Goal: Task Accomplishment & Management: Use online tool/utility

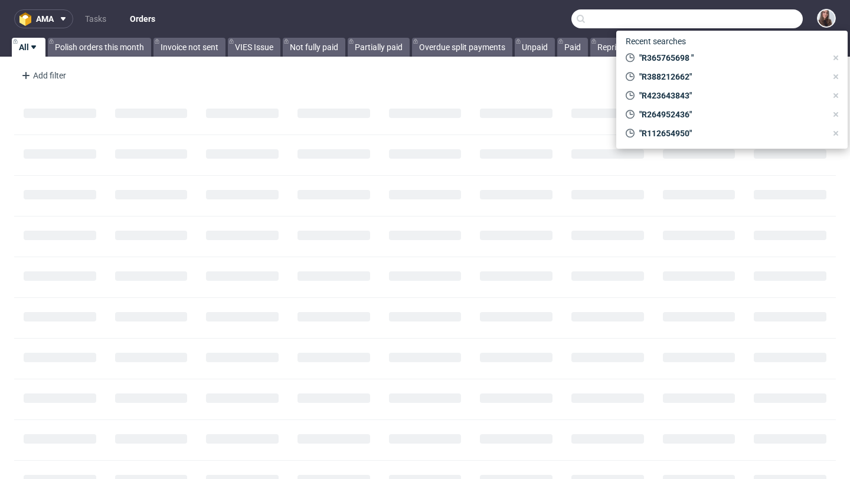
click at [743, 20] on input "text" at bounding box center [686, 18] width 231 height 19
paste input "R213537359"
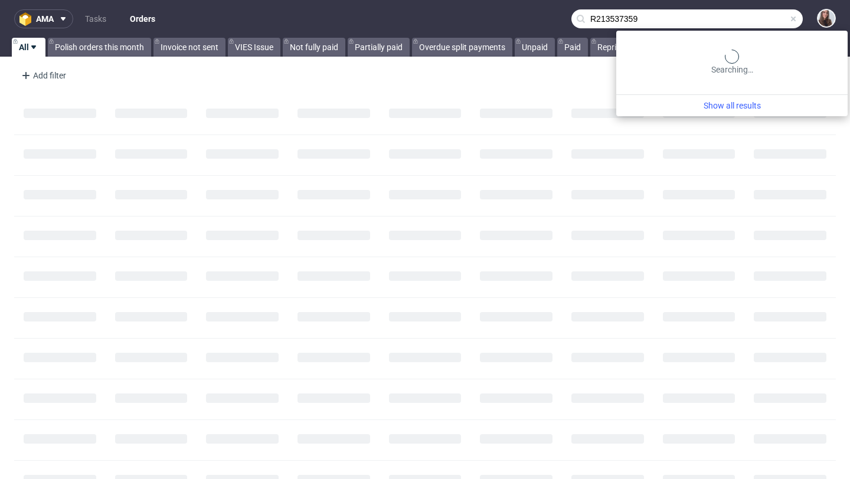
type input "R213537359"
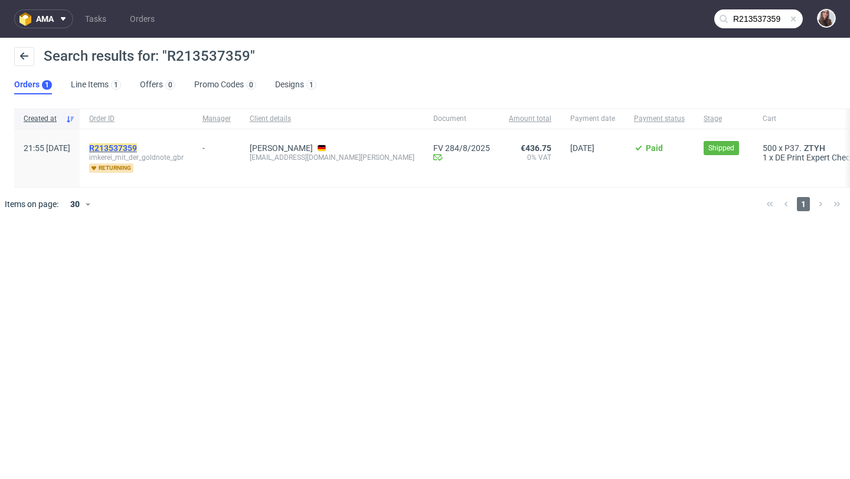
click at [137, 146] on mark "R213537359" at bounding box center [113, 147] width 48 height 9
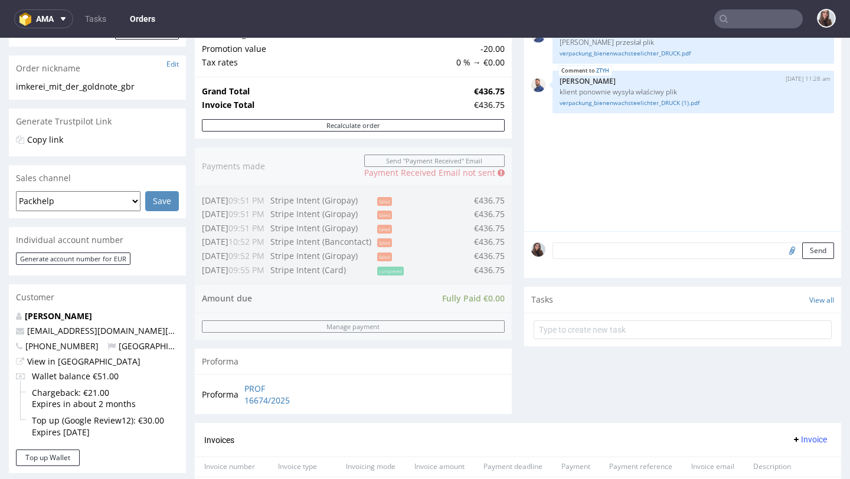
scroll to position [182, 0]
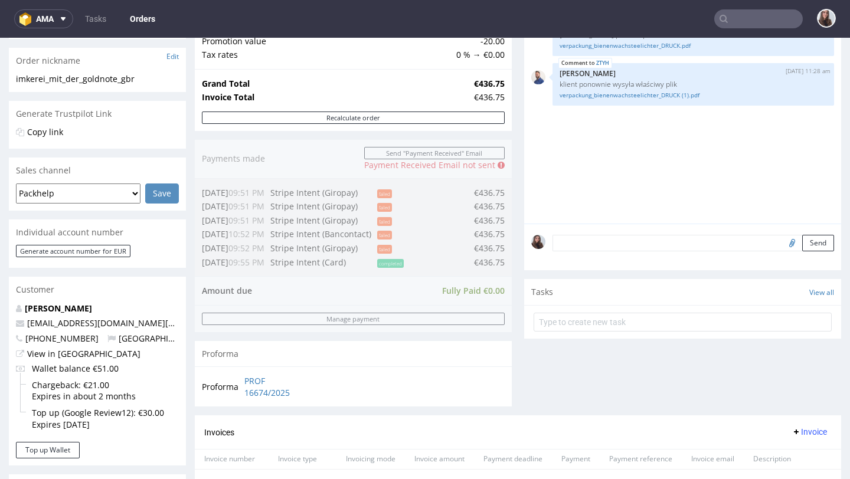
drag, startPoint x: 465, startPoint y: 261, endPoint x: 502, endPoint y: 261, distance: 36.6
click at [502, 261] on div "Order summary 1 Line Item (Net Total) 456.75 additional_customs 0.0 Promotion v…" at bounding box center [353, 194] width 317 height 443
drag, startPoint x: 502, startPoint y: 261, endPoint x: 486, endPoint y: 260, distance: 15.4
click at [486, 260] on div "Order summary 1 Line Item (Net Total) 456.75 additional_customs 0.0 Promotion v…" at bounding box center [353, 194] width 317 height 443
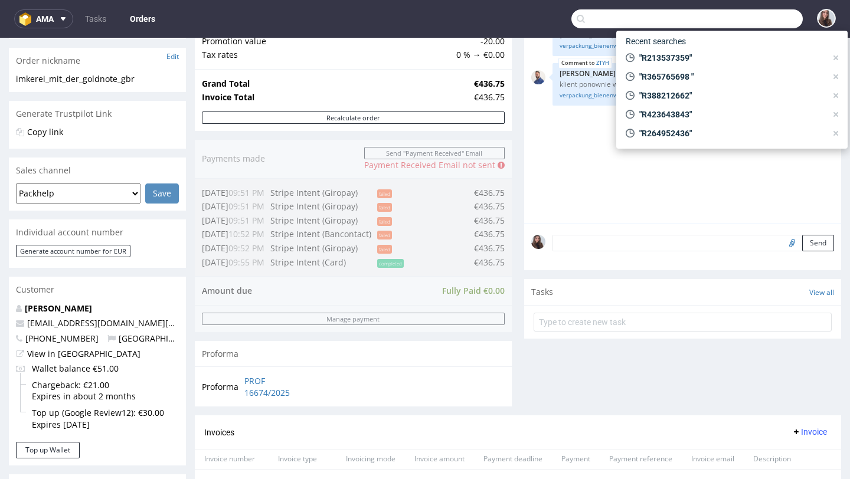
click at [732, 18] on input "text" at bounding box center [686, 18] width 231 height 19
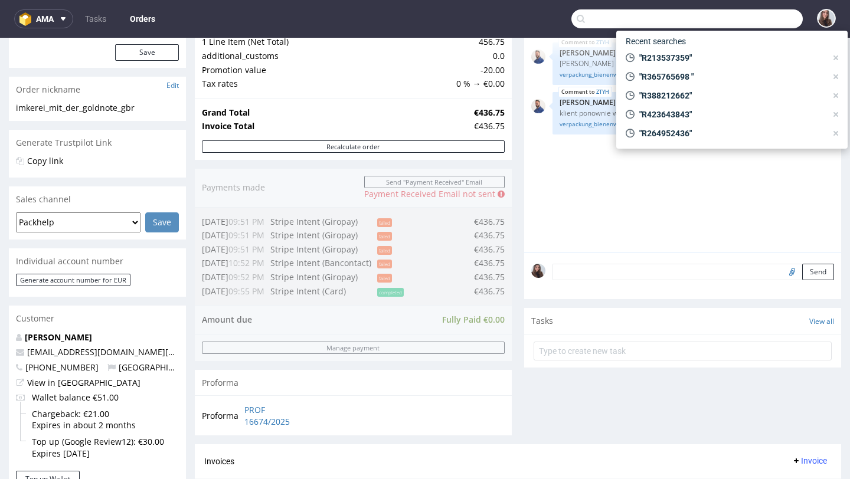
scroll to position [152, 0]
click at [578, 358] on input "text" at bounding box center [683, 351] width 298 height 19
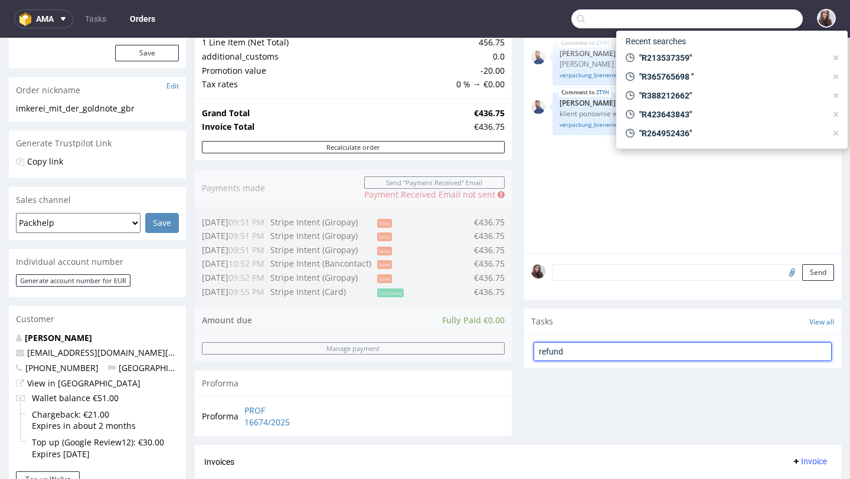
type input "refund"
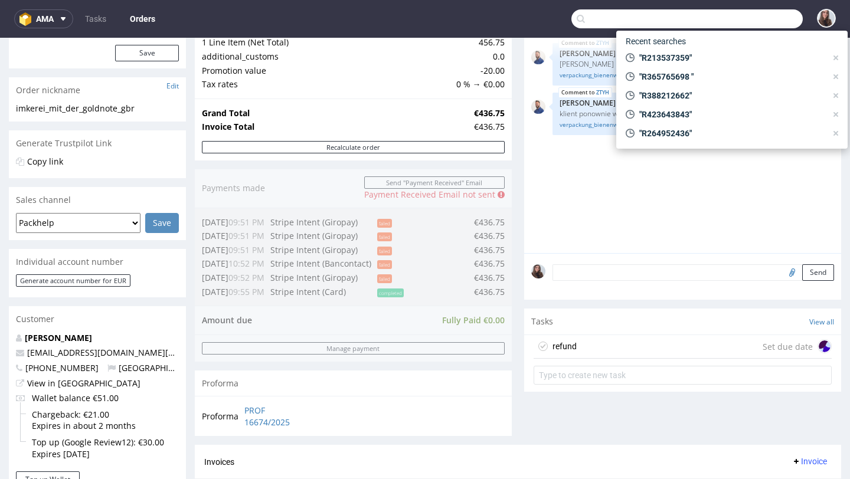
click at [583, 357] on div "refund Set due date" at bounding box center [683, 347] width 298 height 24
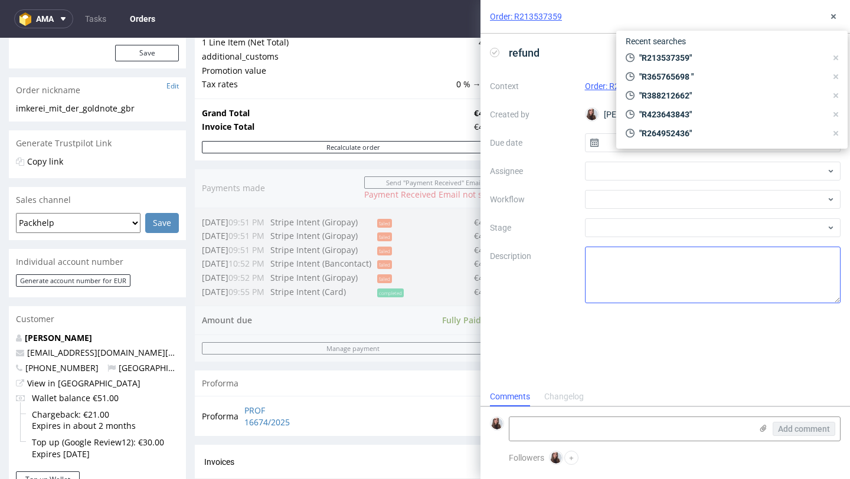
scroll to position [9, 0]
click at [608, 135] on input "text" at bounding box center [713, 142] width 256 height 19
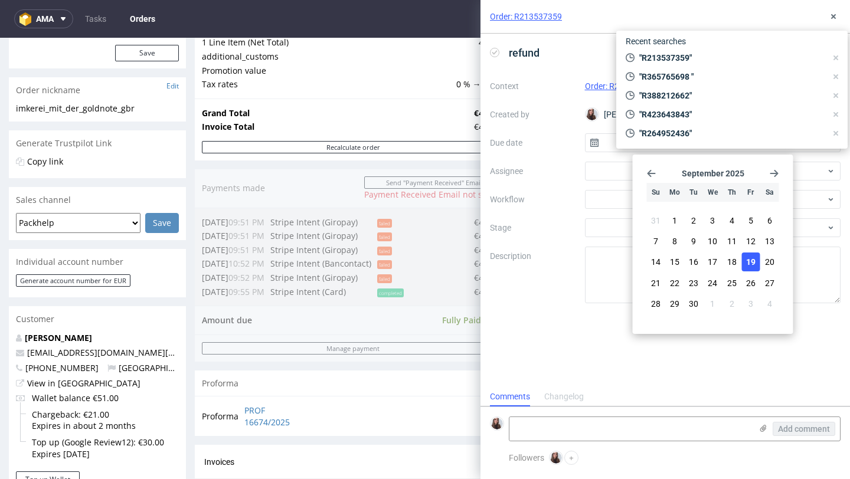
click at [747, 267] on span "19" at bounding box center [750, 262] width 9 height 12
type input "[DATE]"
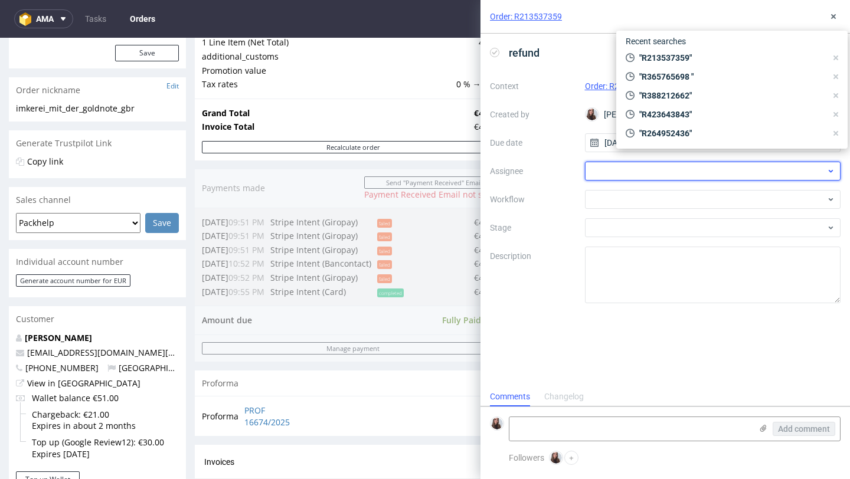
click at [632, 174] on div at bounding box center [713, 171] width 256 height 19
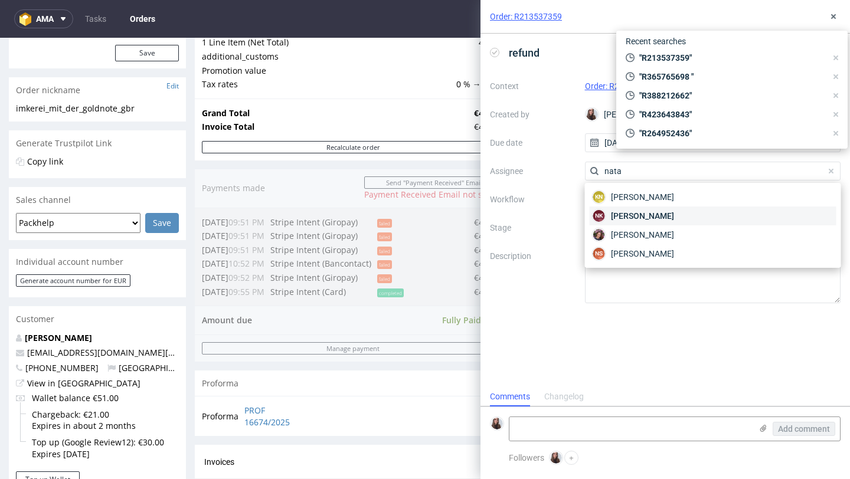
type input "nata"
click at [636, 214] on span "[PERSON_NAME]" at bounding box center [642, 216] width 63 height 12
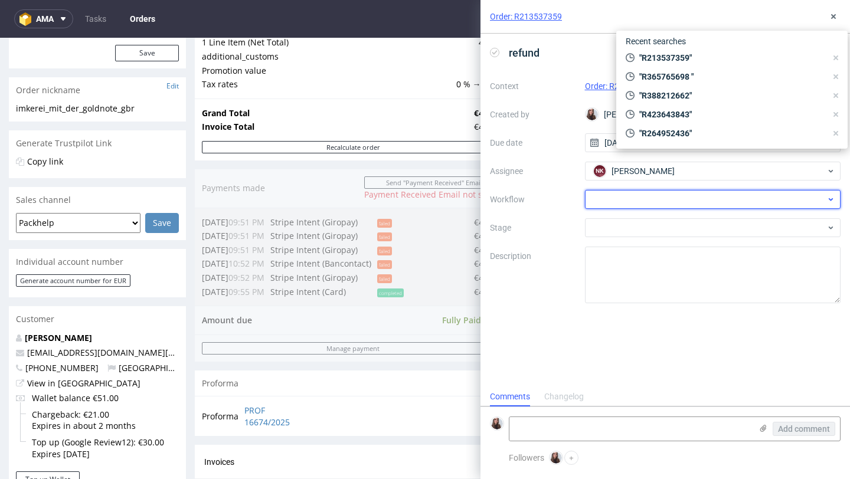
click at [632, 203] on div at bounding box center [713, 199] width 256 height 19
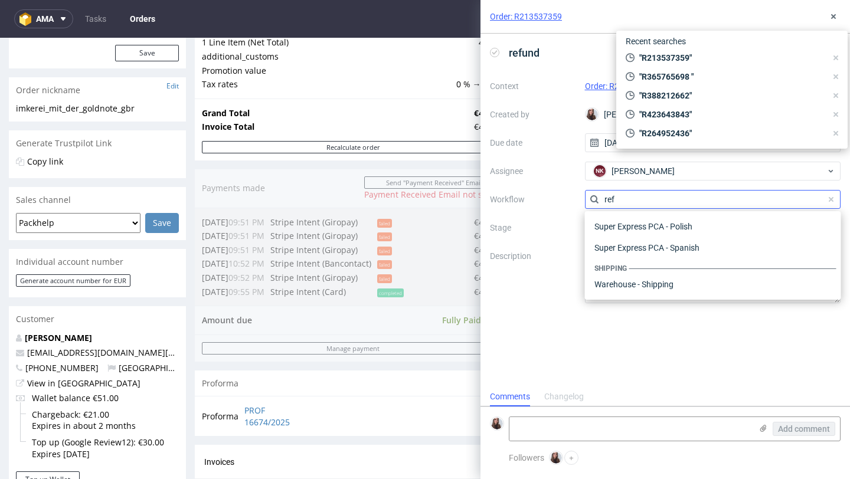
scroll to position [64, 0]
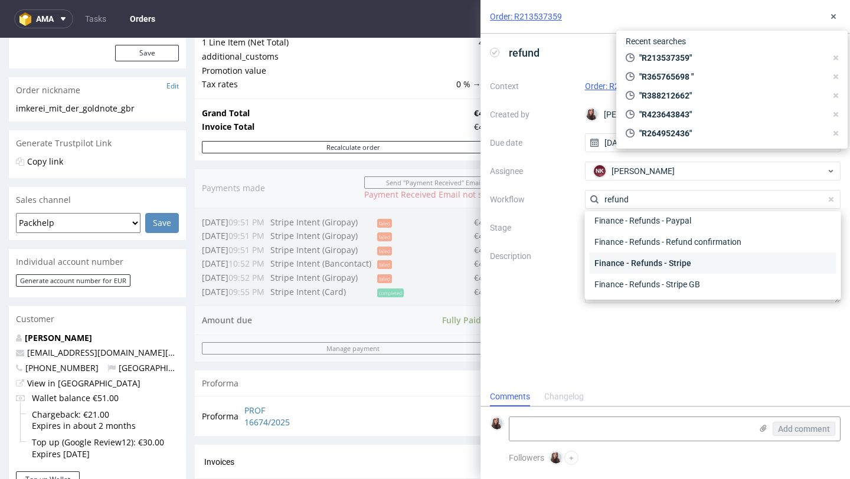
type input "refund"
click at [678, 264] on div "Finance - Refunds - Stripe" at bounding box center [713, 263] width 247 height 21
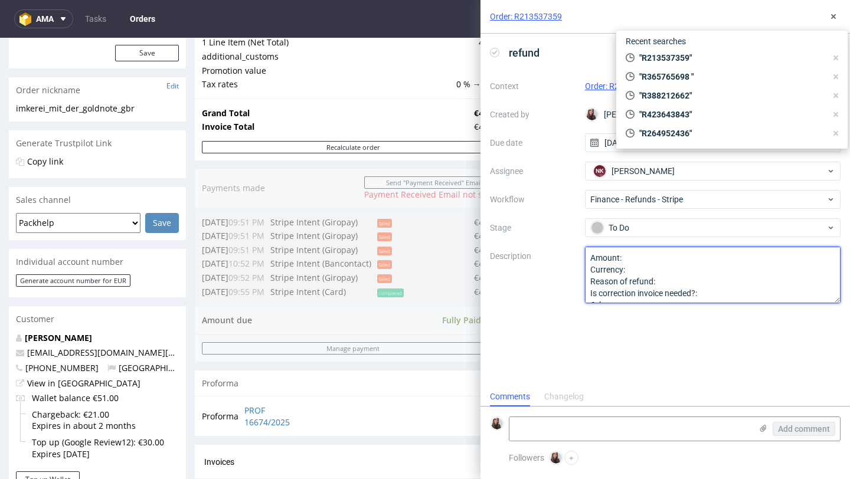
click at [636, 258] on textarea "Amount: Currency: Reason of refund: Is correction invoice needed?: Other:" at bounding box center [713, 275] width 256 height 57
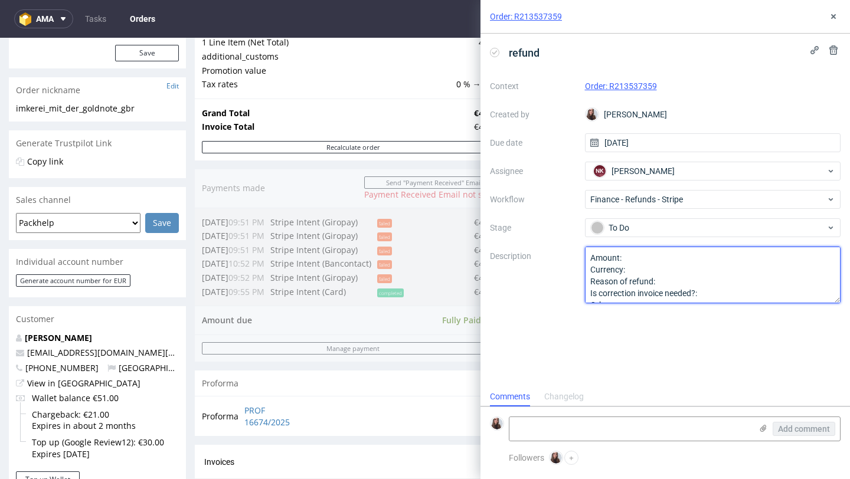
paste textarea "87,35"
click at [650, 269] on textarea "Amount: Currency: Reason of refund: Is correction invoice needed?: Other:" at bounding box center [713, 275] width 256 height 57
click at [717, 295] on textarea "Amount: Currency: Reason of refund: Is correction invoice needed?: Other:" at bounding box center [713, 275] width 256 height 57
click at [709, 282] on textarea "Amount: Currency: Reason of refund: Is correction invoice needed?: Other:" at bounding box center [713, 275] width 256 height 57
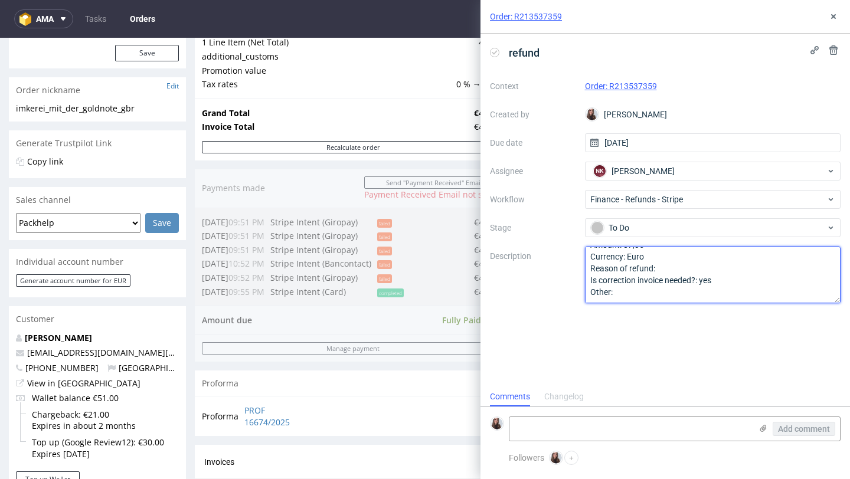
click at [679, 267] on textarea "Amount: Currency: Reason of refund: Is correction invoice needed?: Other:" at bounding box center [713, 275] width 256 height 57
click at [701, 287] on textarea "Amount: 87,35 Currency: Euro Reason of refund: Is correction invoice needed?: y…" at bounding box center [713, 275] width 256 height 57
click at [694, 271] on textarea "Amount: 87,35 Currency: Euro Reason of refund: Is correction invoice needed?: y…" at bounding box center [713, 275] width 256 height 57
click at [681, 272] on textarea "Amount: 87,35 Currency: Euro Reason of refund: Is correction invoice needed?: y…" at bounding box center [713, 275] width 256 height 57
drag, startPoint x: 803, startPoint y: 268, endPoint x: 656, endPoint y: 267, distance: 147.0
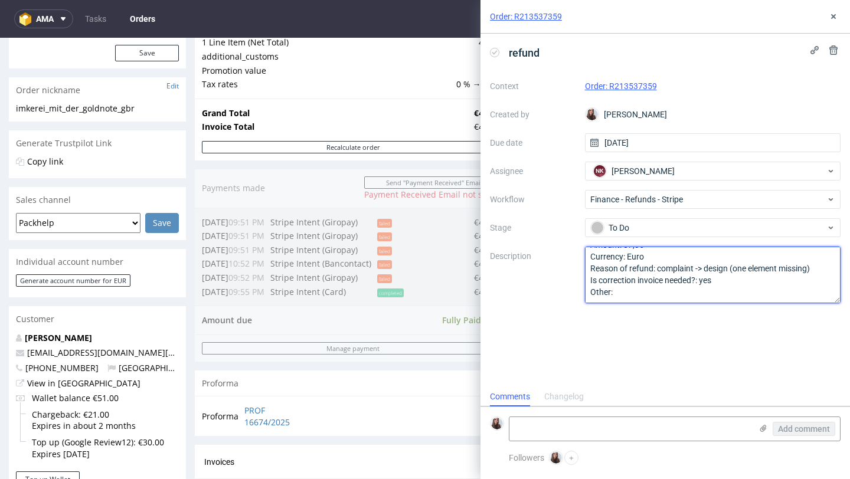
click at [656, 267] on textarea "Amount: 87,35 Currency: Euro Reason of refund: Is correction invoice needed?: y…" at bounding box center [713, 275] width 256 height 57
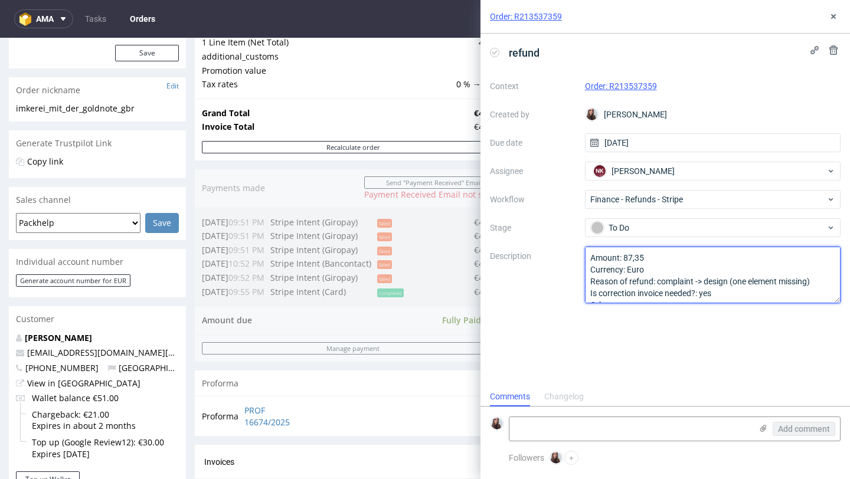
click at [822, 282] on textarea "Amount: 87,35 Currency: Euro Reason of refund: Is correction invoice needed?: y…" at bounding box center [713, 275] width 256 height 57
drag, startPoint x: 822, startPoint y: 282, endPoint x: 564, endPoint y: 261, distance: 258.2
click at [564, 261] on div "Context Order: R213537359 Created by [PERSON_NAME] Due date [DATE] Assignee NK …" at bounding box center [665, 190] width 351 height 227
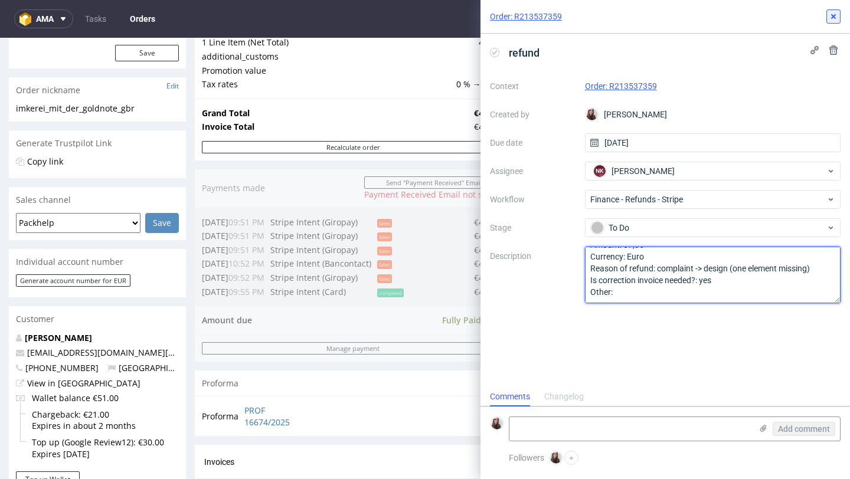
type textarea "Amount: 87,35 Currency: Euro Reason of refund: complaint -> design (one element…"
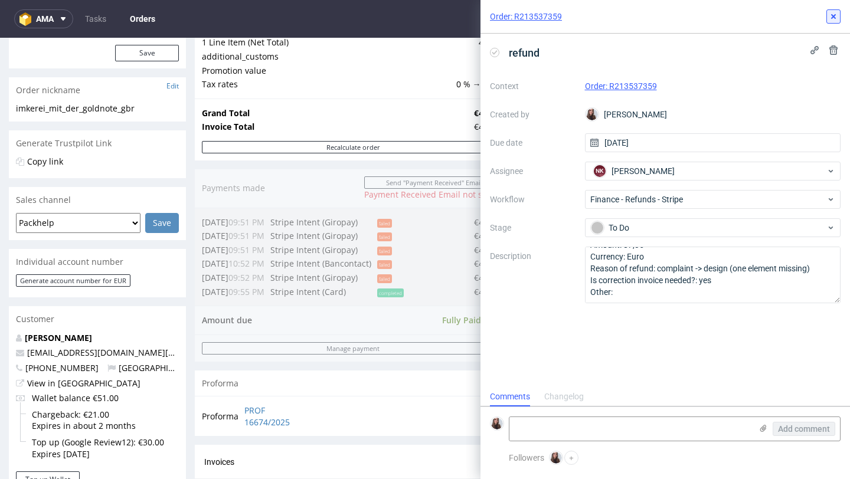
click at [829, 17] on icon at bounding box center [833, 16] width 9 height 9
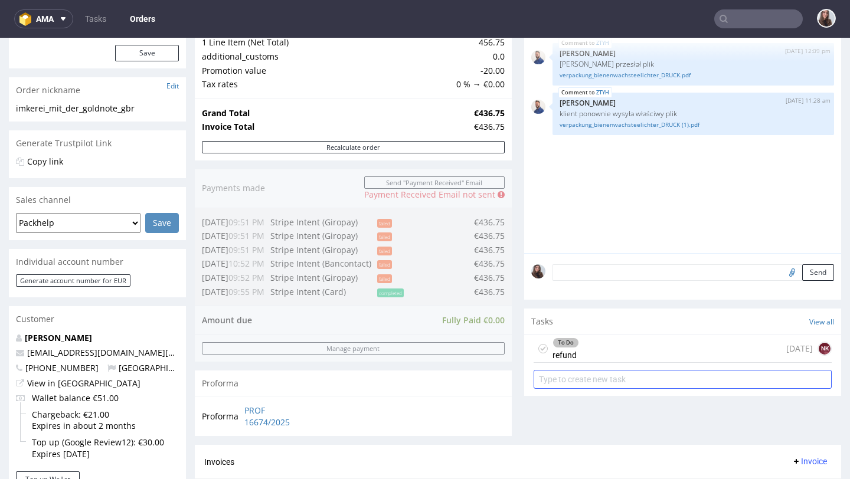
click at [617, 389] on input "text" at bounding box center [683, 379] width 298 height 19
type input "invoice correction"
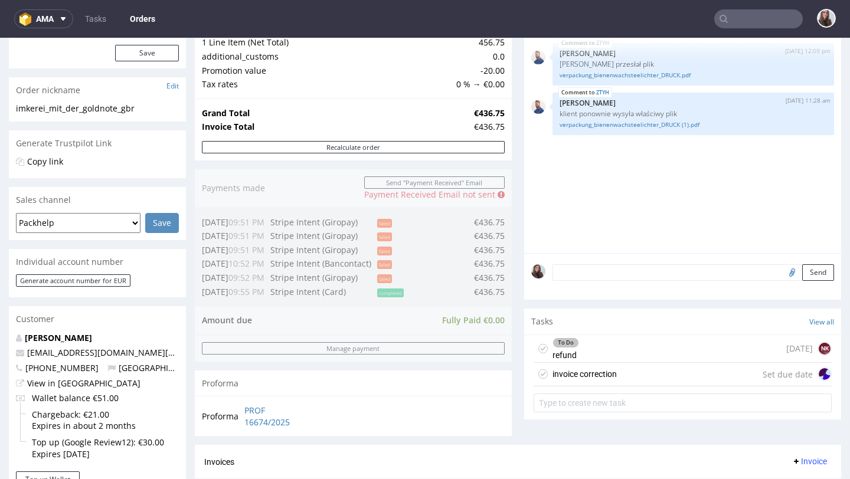
click at [590, 381] on div "invoice correction" at bounding box center [584, 374] width 64 height 14
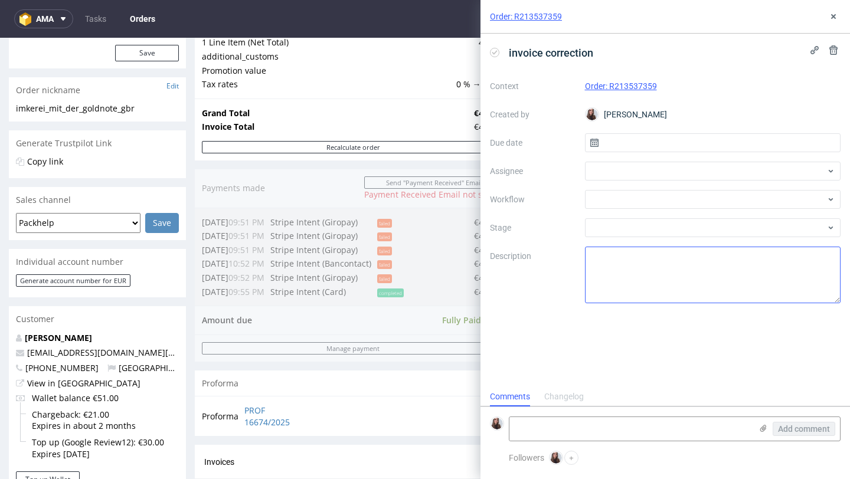
scroll to position [9, 0]
click at [675, 153] on div "Context Order: R213537359 Created by [PERSON_NAME] Due date Assignee Workflow S…" at bounding box center [665, 190] width 351 height 227
click at [674, 146] on input "text" at bounding box center [713, 142] width 256 height 19
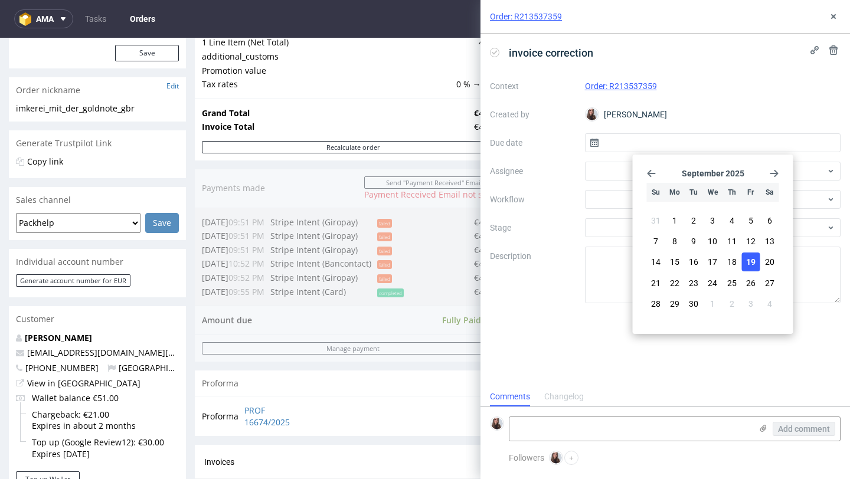
click at [753, 264] on span "19" at bounding box center [750, 262] width 9 height 12
type input "[DATE]"
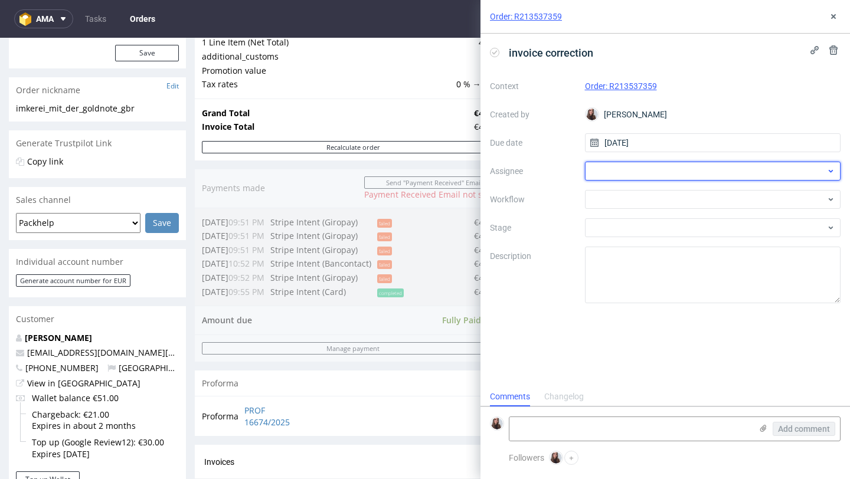
click at [682, 166] on div at bounding box center [713, 171] width 256 height 19
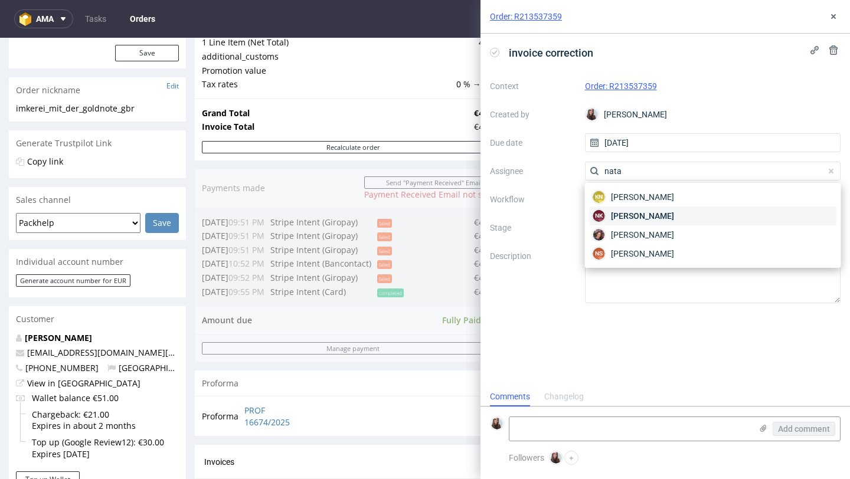
type input "nata"
click at [673, 210] on span "[PERSON_NAME]" at bounding box center [642, 216] width 63 height 12
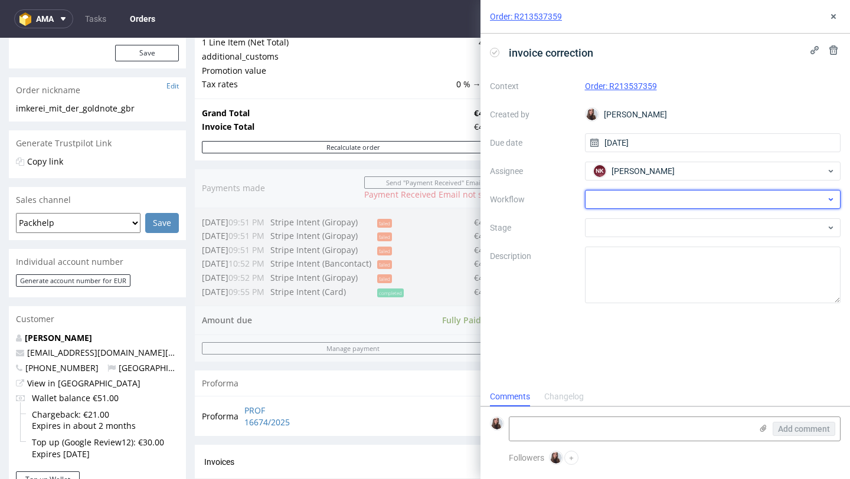
click at [643, 196] on div at bounding box center [713, 199] width 256 height 19
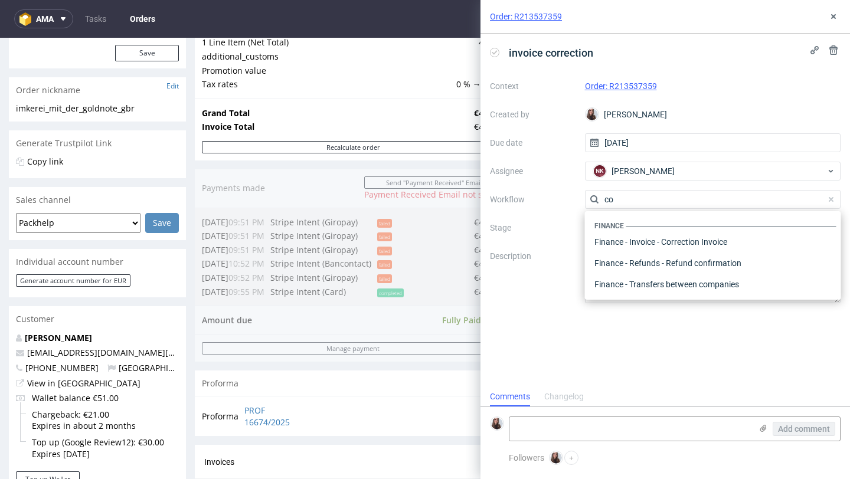
scroll to position [0, 0]
type input "co"
click at [694, 247] on div "Finance - Invoice - Correction Invoice" at bounding box center [713, 241] width 247 height 21
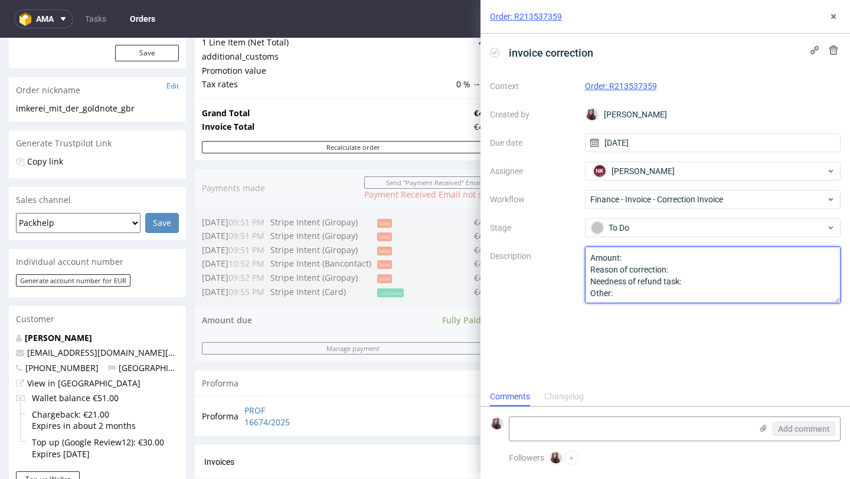
click at [679, 269] on textarea "Amount: Reason of correction: Needness of refund task: Other:" at bounding box center [713, 275] width 256 height 57
paste textarea "Amount: 87,35 Currency: Euro Reason of refund: complaint -> design (one element…"
drag, startPoint x: 695, startPoint y: 273, endPoint x: 670, endPoint y: 259, distance: 28.3
click at [670, 259] on textarea "Amount: Reason of correction: Needness of refund task: Other:" at bounding box center [713, 275] width 256 height 57
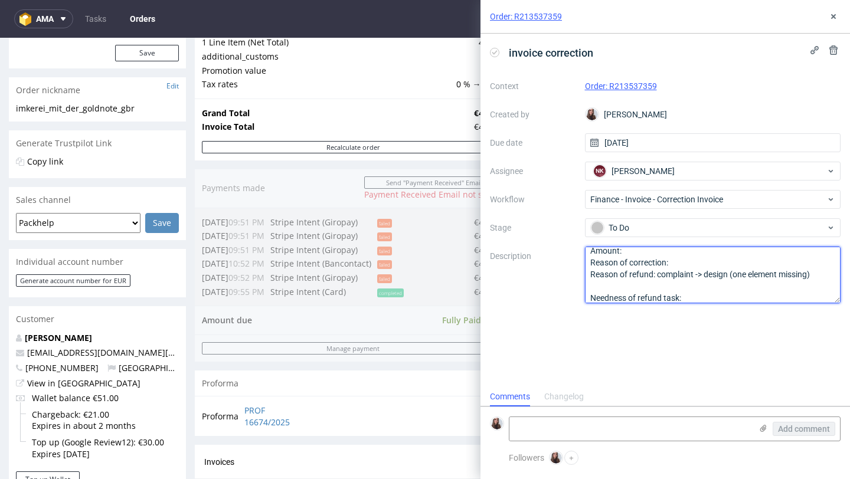
drag, startPoint x: 656, startPoint y: 274, endPoint x: 588, endPoint y: 274, distance: 67.9
click at [588, 274] on textarea "Amount: Reason of correction: Needness of refund task: Other:" at bounding box center [713, 275] width 256 height 57
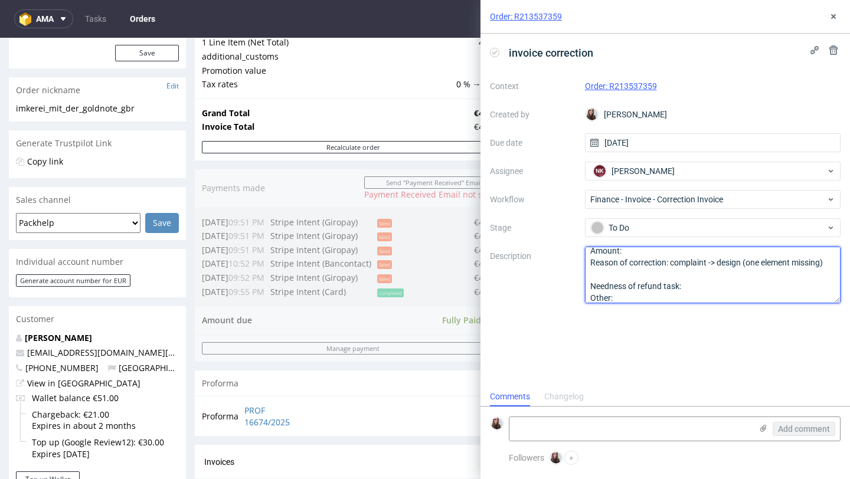
click at [610, 276] on textarea "Amount: Reason of correction: Needness of refund task: Other:" at bounding box center [713, 275] width 256 height 57
click at [696, 278] on textarea "Amount: Reason of correction: Needness of refund task: Other:" at bounding box center [713, 275] width 256 height 57
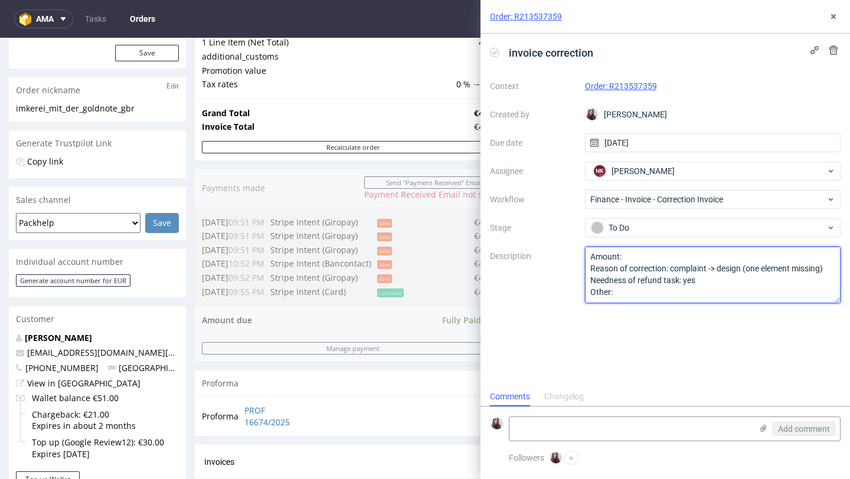
click at [640, 257] on textarea "Amount: Reason of correction: Needness of refund task: Other:" at bounding box center [713, 275] width 256 height 57
paste textarea "349,40"
type textarea "Amount:349,40 Reason of correction: complaint -> design (one element missing) N…"
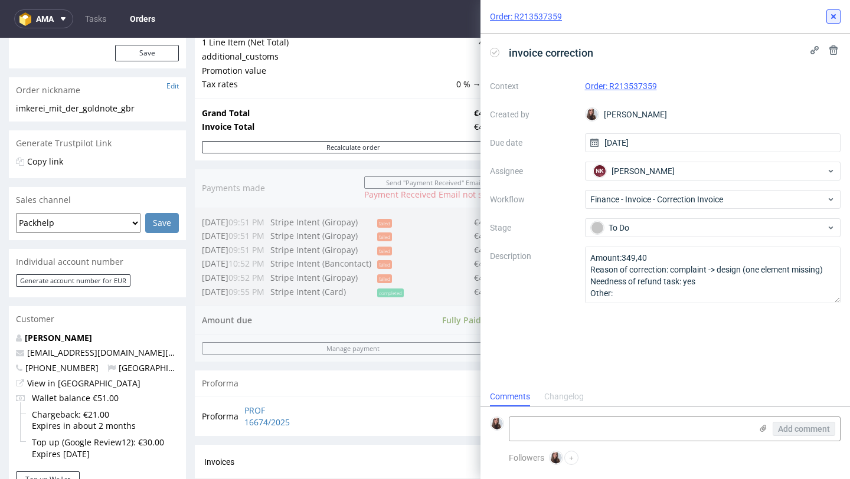
click at [831, 19] on icon at bounding box center [833, 16] width 9 height 9
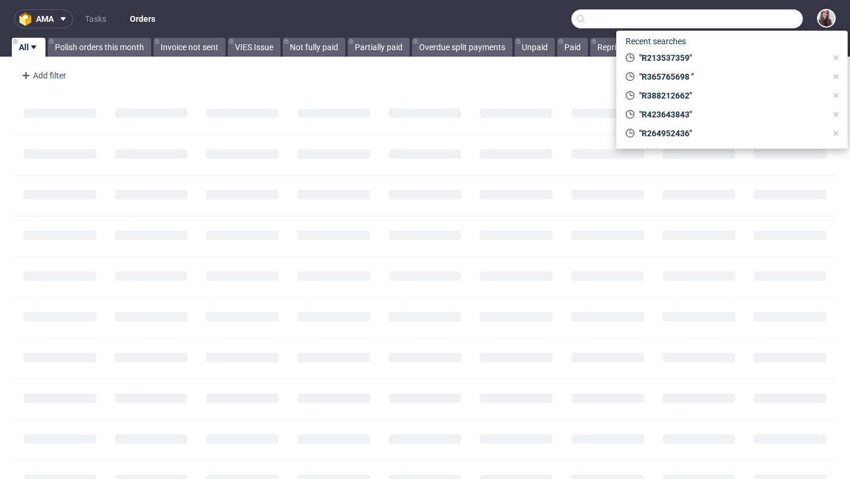
click at [735, 22] on input "text" at bounding box center [686, 18] width 231 height 19
paste input "R264952436"
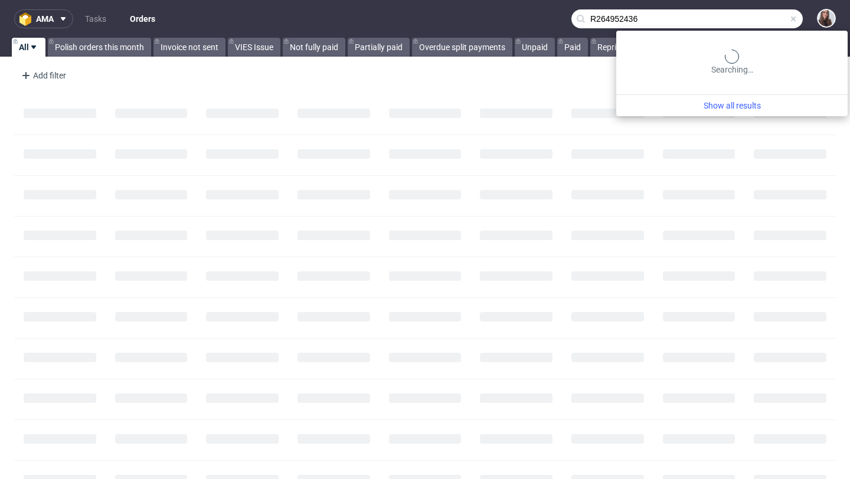
type input "R264952436"
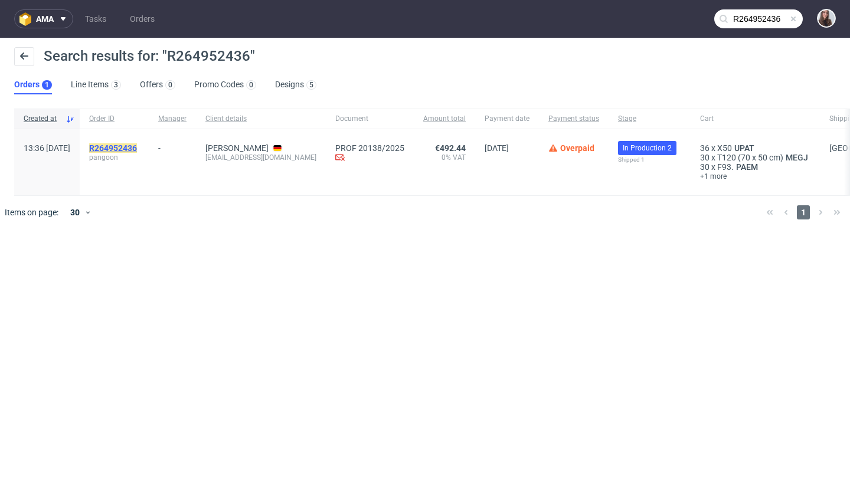
click at [137, 147] on mark "R264952436" at bounding box center [113, 147] width 48 height 9
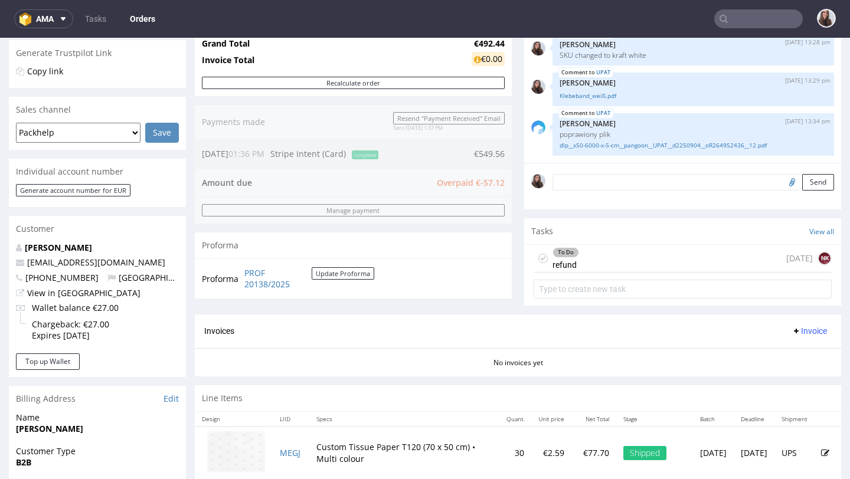
scroll to position [244, 0]
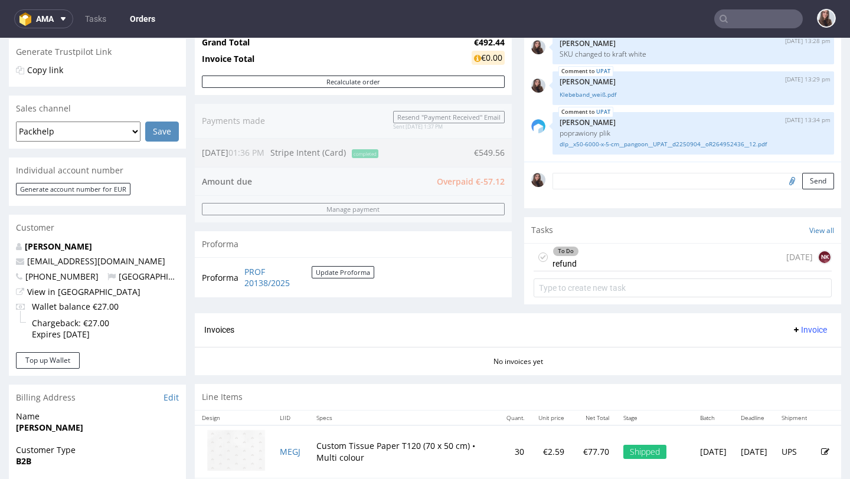
drag, startPoint x: 426, startPoint y: 184, endPoint x: 493, endPoint y: 184, distance: 67.3
click at [493, 184] on div "Order summary 3 Line Items (Net Total) 492.44 Add promo code Apply additional_c…" at bounding box center [353, 112] width 317 height 403
click at [503, 182] on div "Order summary 3 Line Items (Net Total) 492.44 Add promo code Apply additional_c…" at bounding box center [353, 112] width 317 height 403
click at [494, 182] on div "Order summary 3 Line Items (Net Total) 492.44 Add promo code Apply additional_c…" at bounding box center [353, 112] width 317 height 403
click at [581, 266] on div "To Do refund today NK" at bounding box center [683, 258] width 298 height 28
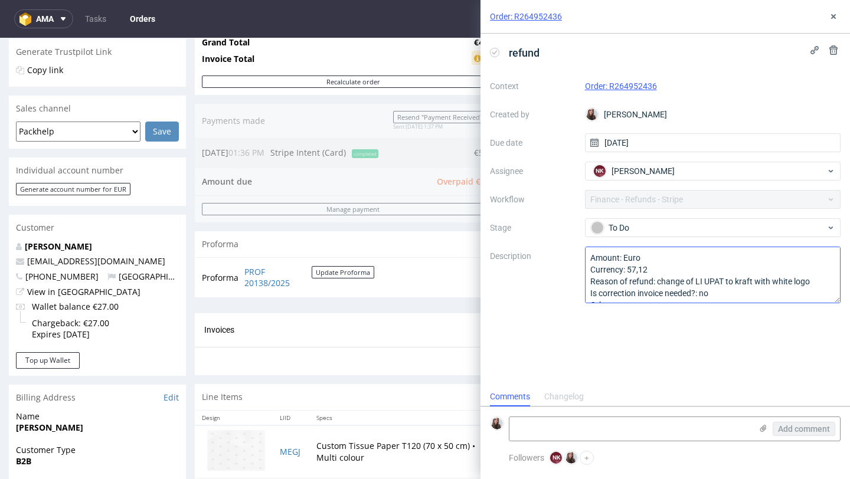
scroll to position [9, 0]
drag, startPoint x: 656, startPoint y: 268, endPoint x: 626, endPoint y: 268, distance: 30.7
click at [626, 268] on textarea "Amount: Euro Currency: 57,12 Reason of refund: change of LI UPAT to kraft with …" at bounding box center [713, 275] width 256 height 57
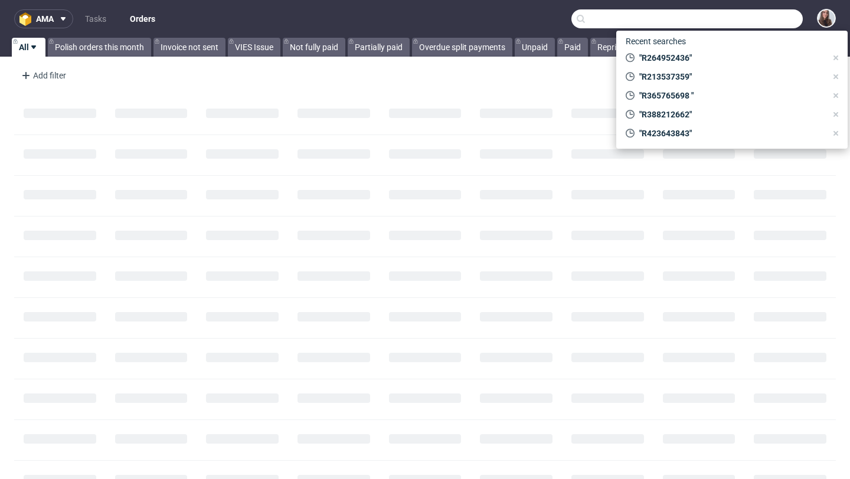
click at [728, 19] on input "text" at bounding box center [686, 18] width 231 height 19
paste input "R506413070"
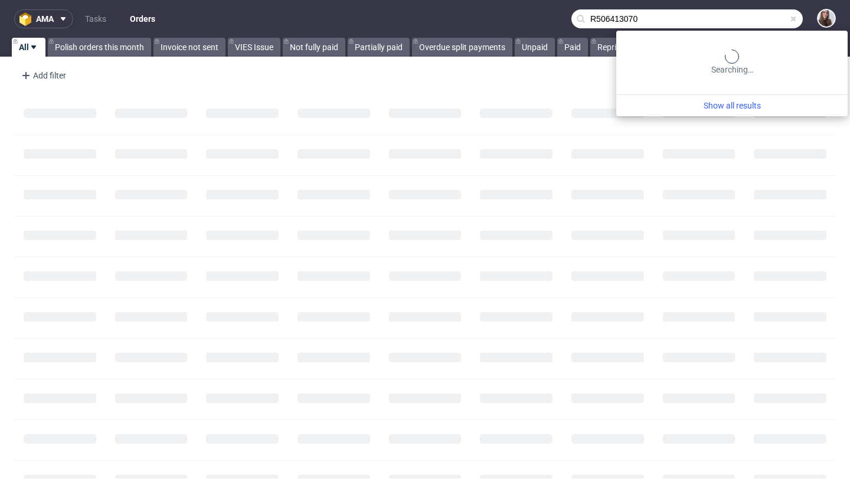
type input "R506413070"
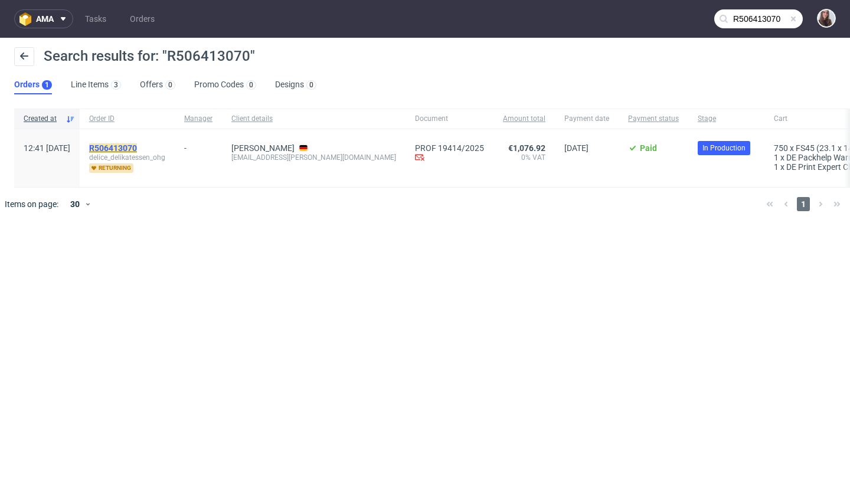
click at [137, 148] on mark "R506413070" at bounding box center [113, 147] width 48 height 9
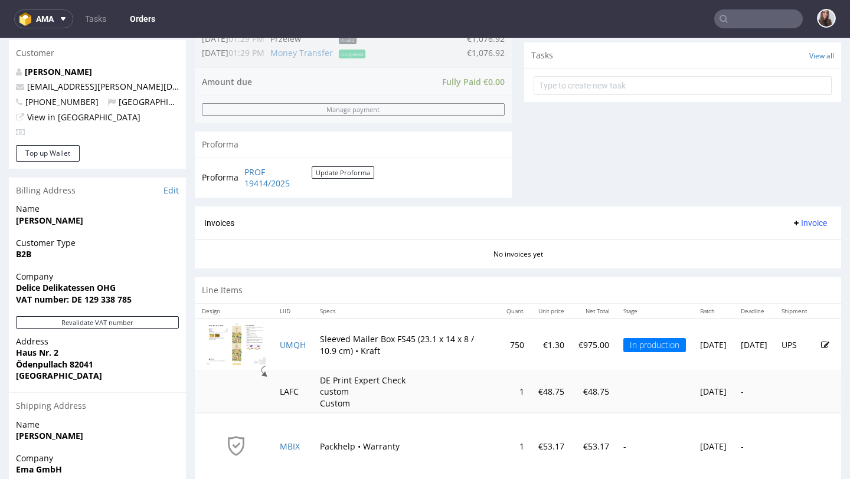
scroll to position [422, 0]
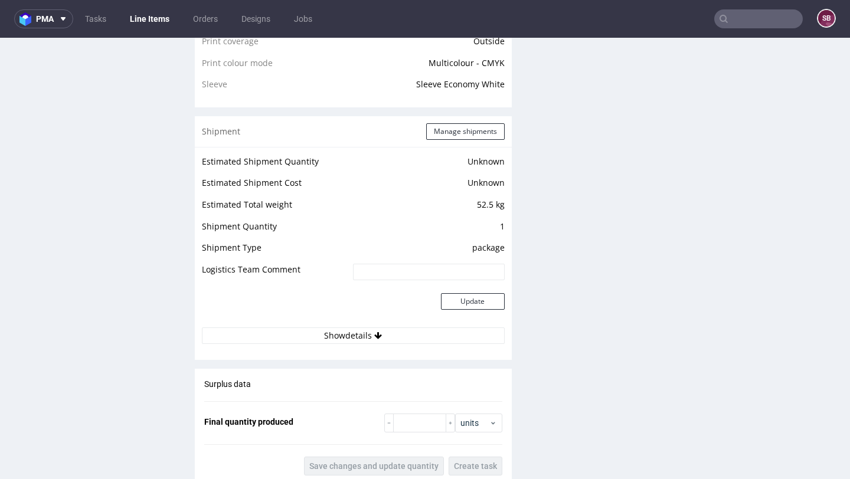
scroll to position [1012, 0]
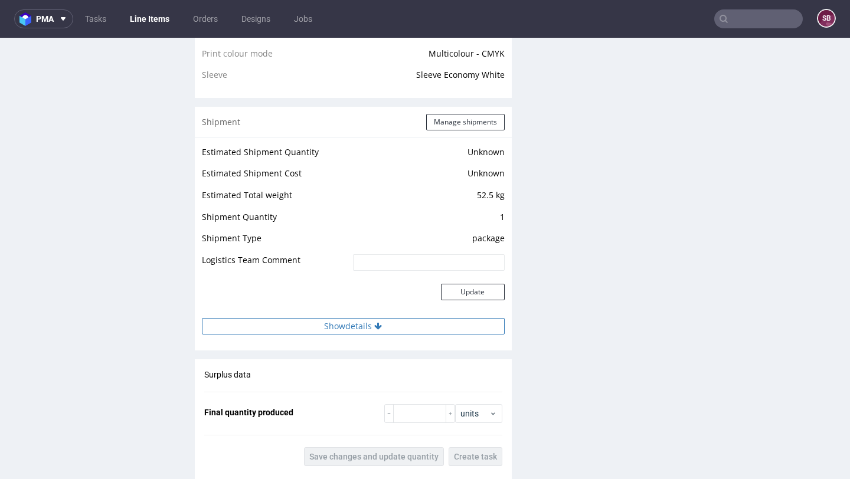
click at [356, 320] on button "Show details" at bounding box center [353, 326] width 303 height 17
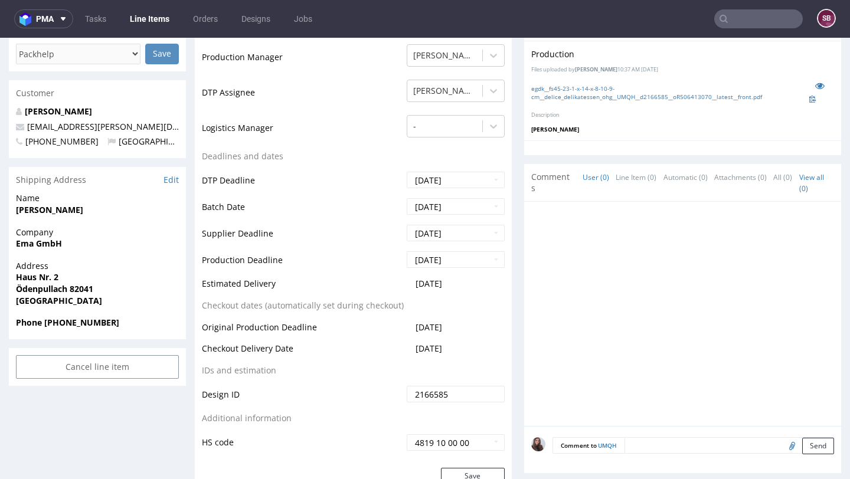
scroll to position [386, 0]
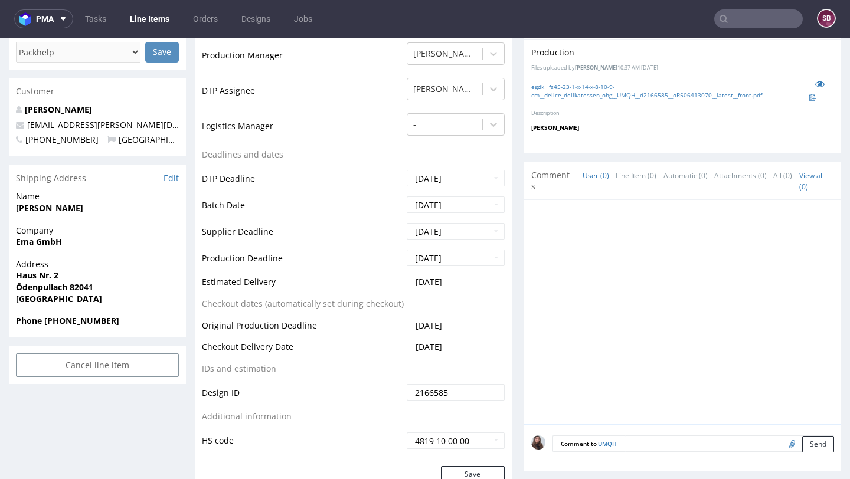
drag, startPoint x: 460, startPoint y: 351, endPoint x: 403, endPoint y: 351, distance: 57.3
click at [404, 351] on td "2025-09-30" at bounding box center [454, 351] width 101 height 22
copy span "2025-09-30"
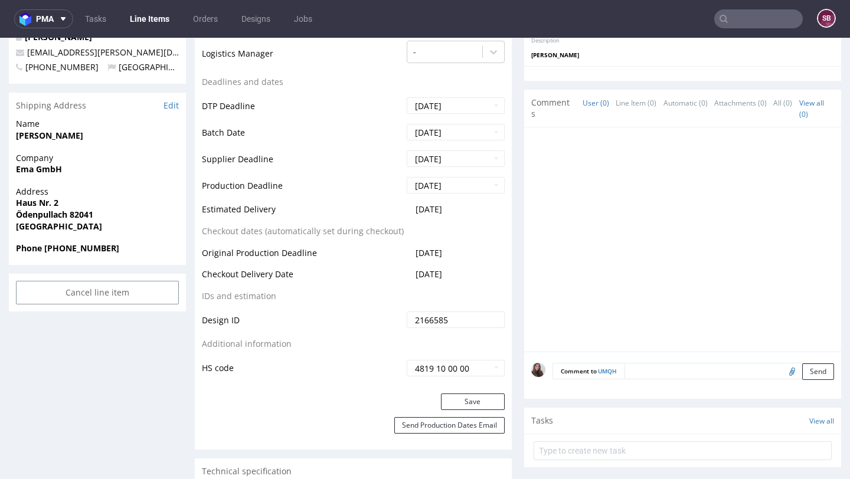
scroll to position [469, 0]
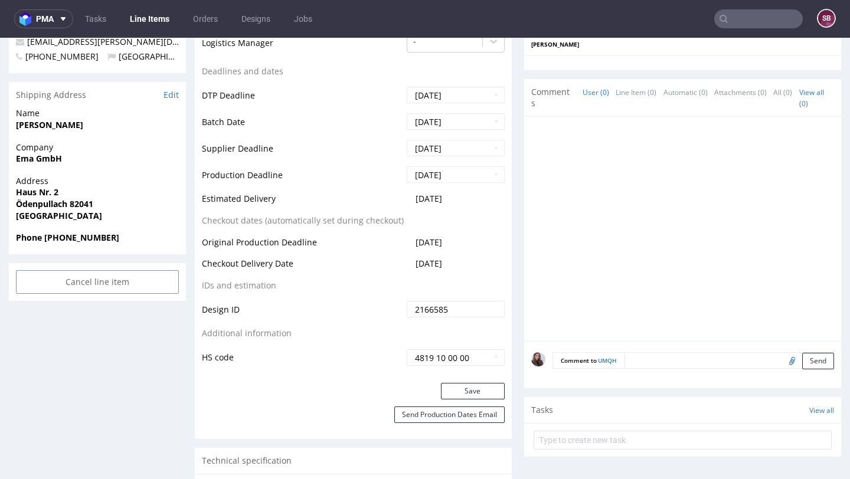
click at [465, 263] on td "2025-09-30" at bounding box center [454, 268] width 101 height 22
drag, startPoint x: 463, startPoint y: 263, endPoint x: 404, endPoint y: 264, distance: 59.6
click at [404, 264] on td "2025-09-30" at bounding box center [454, 268] width 101 height 22
copy span "2025-09-30"
